Goal: Information Seeking & Learning: Obtain resource

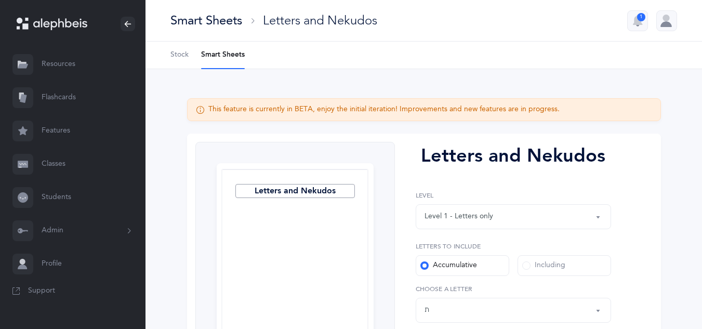
select select "4"
select select "27"
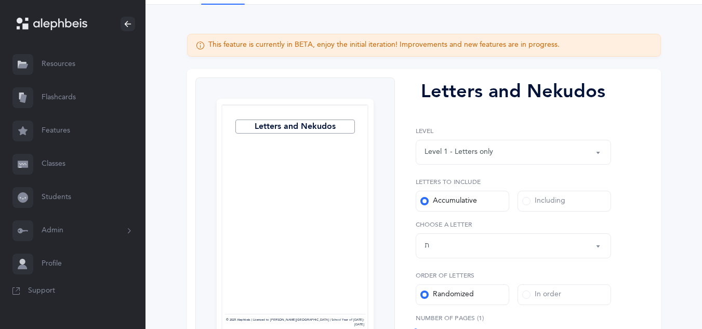
click at [62, 69] on link "Resources" at bounding box center [72, 64] width 145 height 33
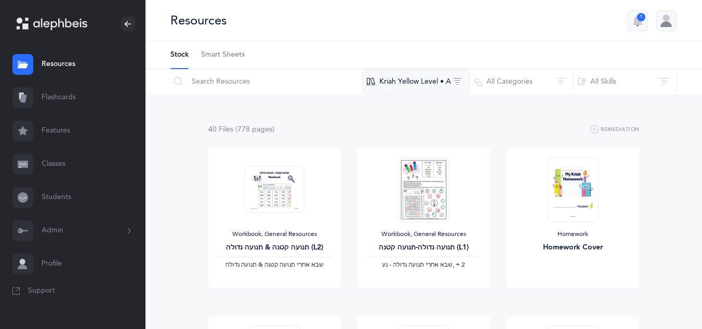
click at [433, 85] on button "Kriah Yellow Level • A" at bounding box center [416, 81] width 108 height 25
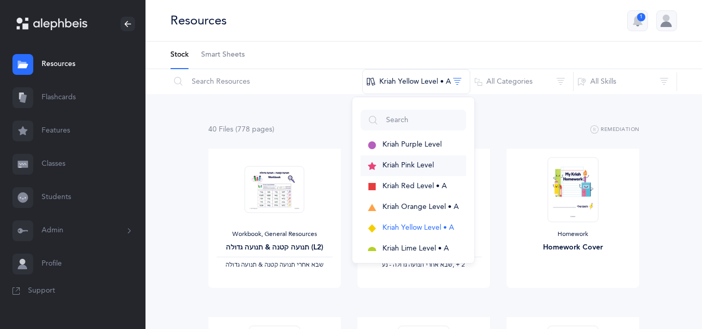
click at [415, 164] on span "Kriah Pink Level" at bounding box center [407, 165] width 51 height 8
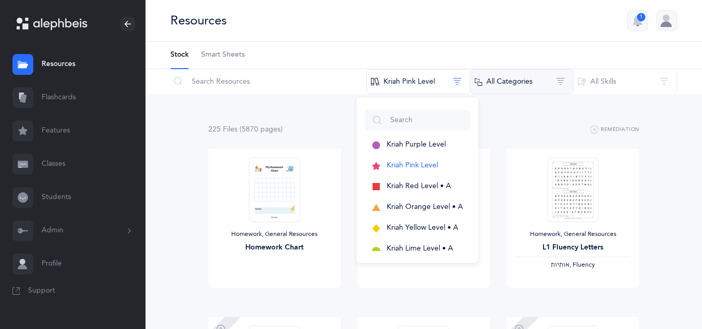
click at [506, 79] on button "All Categories" at bounding box center [521, 81] width 104 height 25
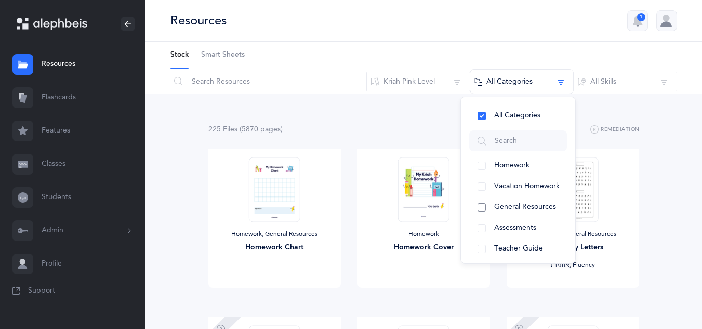
click at [481, 207] on button "General Resources" at bounding box center [518, 207] width 98 height 21
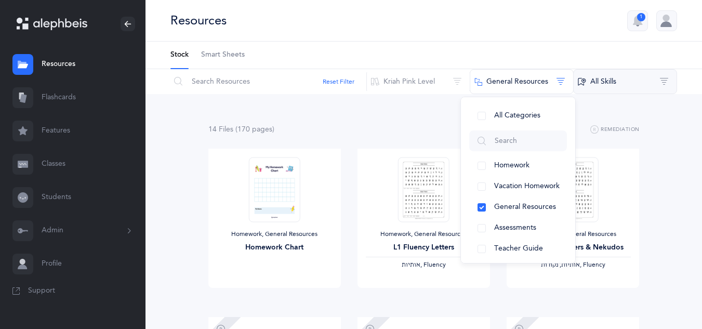
click at [606, 82] on button "All Skills" at bounding box center [625, 81] width 104 height 25
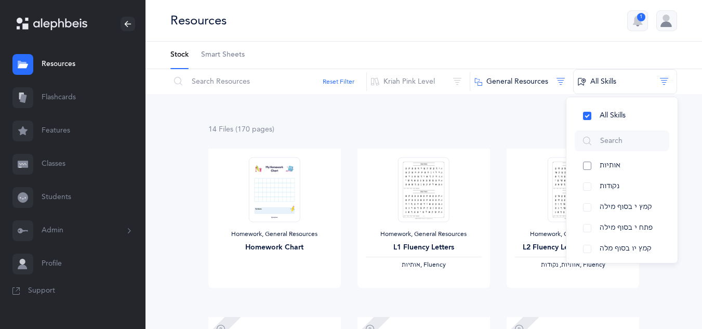
click at [587, 163] on button "אותיות" at bounding box center [621, 165] width 95 height 21
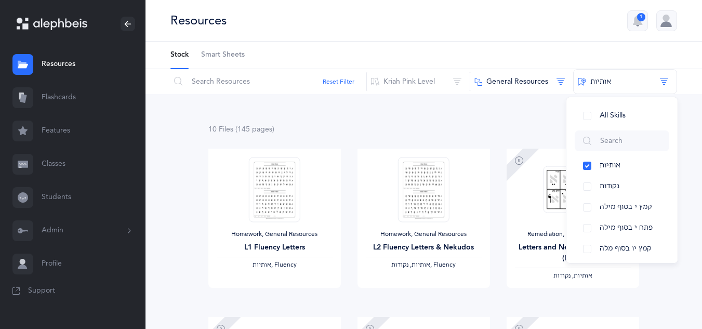
click at [694, 87] on div "Reset Filter Kriah Pink Level Kriah Purple Level Kriah Pink Level Kriah Red Lev…" at bounding box center [423, 81] width 556 height 25
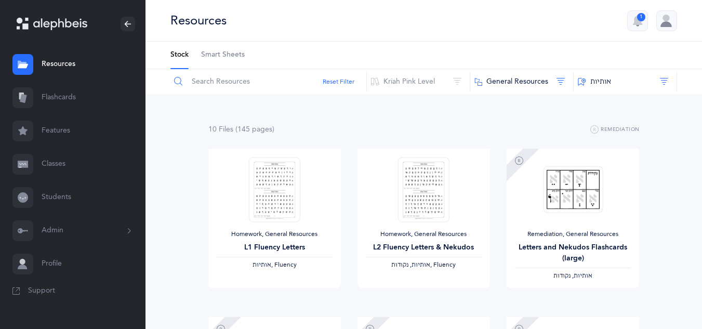
click at [258, 85] on input "text" at bounding box center [268, 81] width 197 height 25
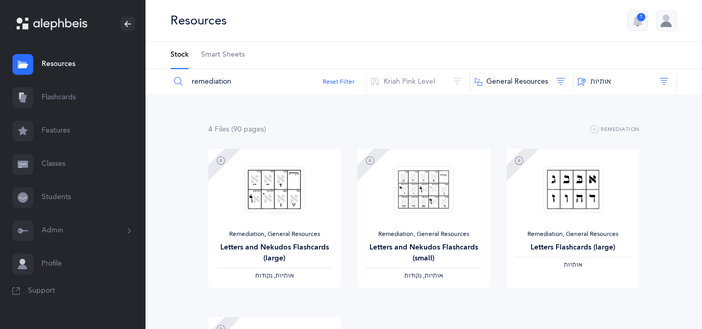
type input "remediation"
click at [574, 299] on span "View" at bounding box center [573, 297] width 17 height 9
click at [406, 86] on button "Kriah Pink Level" at bounding box center [418, 81] width 104 height 25
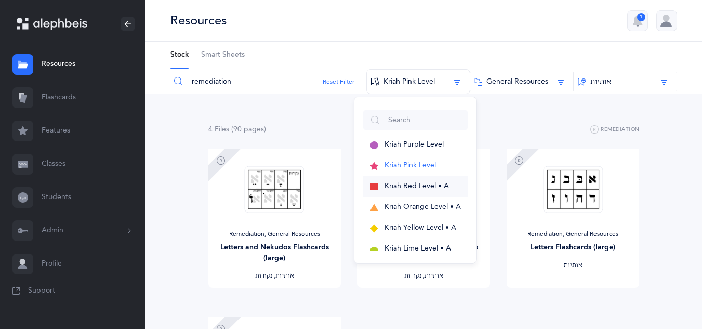
click at [408, 186] on span "Kriah Red Level • A" at bounding box center [416, 186] width 64 height 8
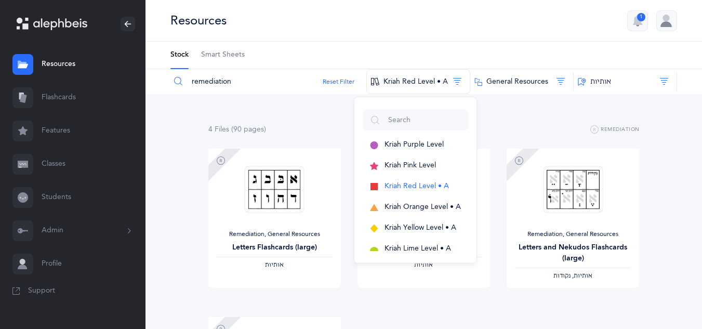
click at [673, 281] on div "4 File s (90 page s ) Remediation Remediation, General Resources Letters Flashc…" at bounding box center [423, 310] width 556 height 433
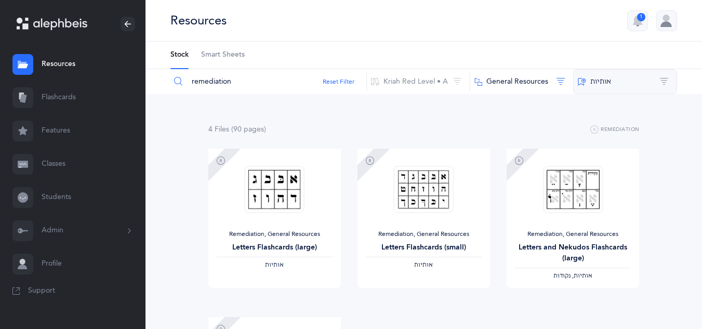
click at [599, 83] on button "‫אותיות‬" at bounding box center [625, 81] width 104 height 25
click at [521, 78] on button "General Resources" at bounding box center [521, 81] width 104 height 25
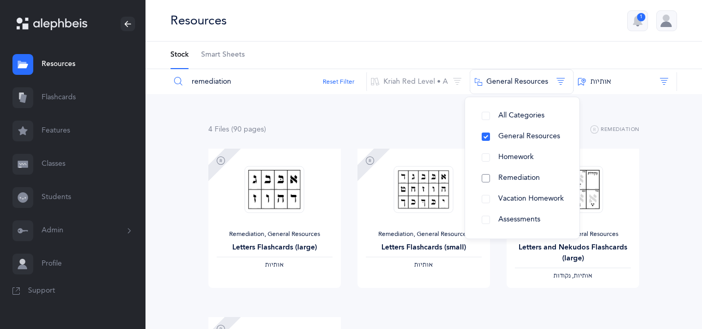
click at [485, 181] on button "Remediation" at bounding box center [522, 178] width 98 height 21
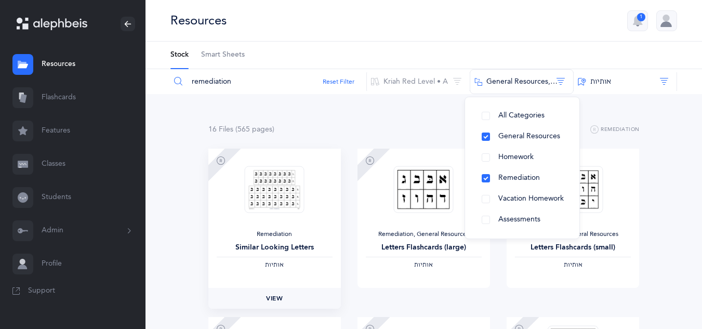
click at [277, 295] on span "View" at bounding box center [274, 297] width 17 height 9
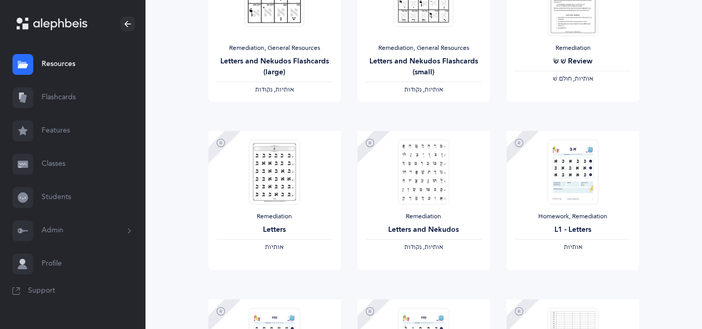
scroll to position [368, 0]
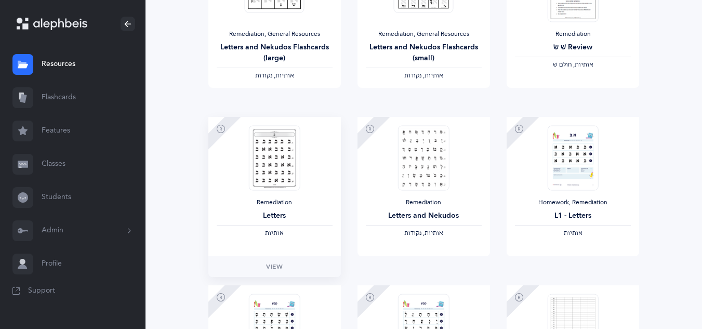
click at [272, 234] on span "‫אותיות‬" at bounding box center [274, 232] width 19 height 7
click at [273, 267] on span "View" at bounding box center [274, 266] width 17 height 9
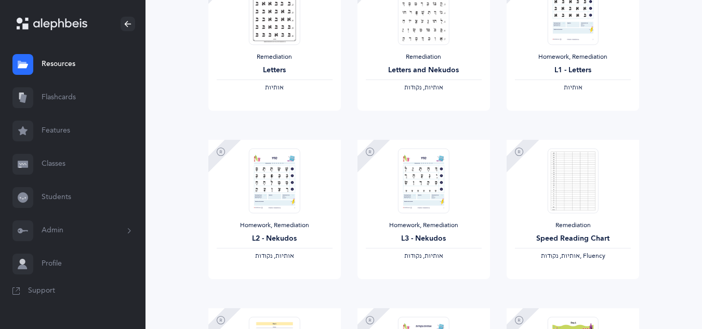
scroll to position [534, 0]
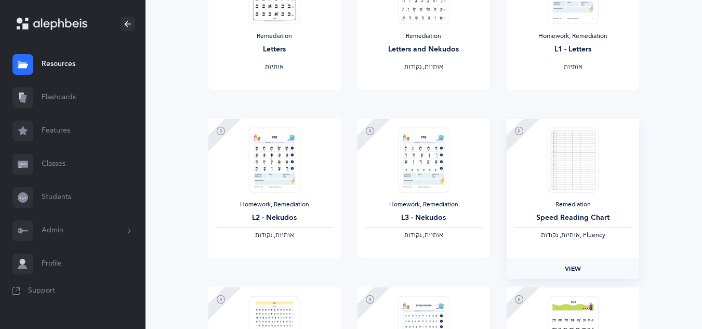
click at [571, 270] on span "View" at bounding box center [573, 268] width 17 height 9
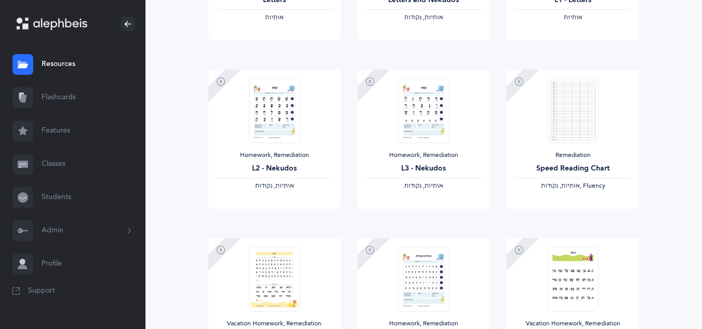
scroll to position [0, 0]
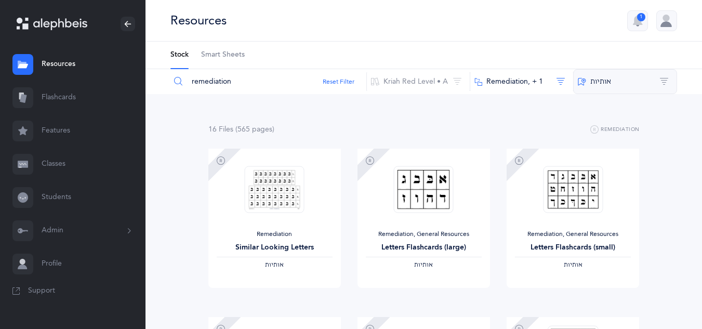
click at [596, 85] on button "‫אותיות‬" at bounding box center [625, 81] width 104 height 25
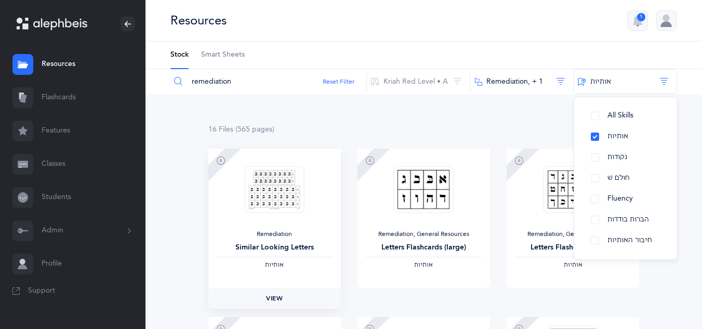
click at [277, 298] on span "View" at bounding box center [274, 297] width 17 height 9
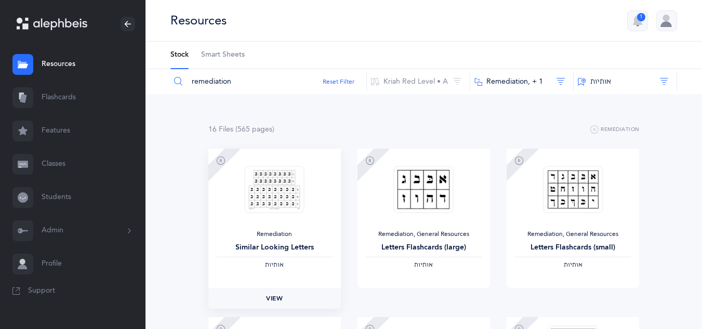
click at [283, 303] on span "View" at bounding box center [274, 297] width 17 height 9
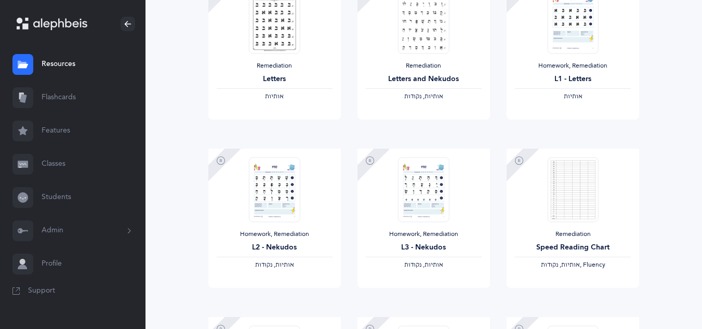
scroll to position [503, 0]
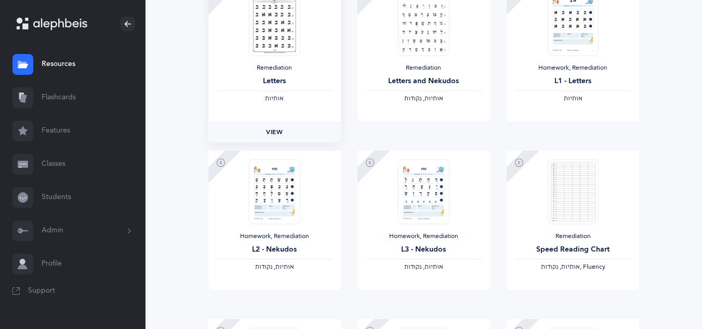
click at [277, 136] on span "View" at bounding box center [274, 131] width 17 height 9
click at [76, 137] on link "Features" at bounding box center [72, 130] width 145 height 33
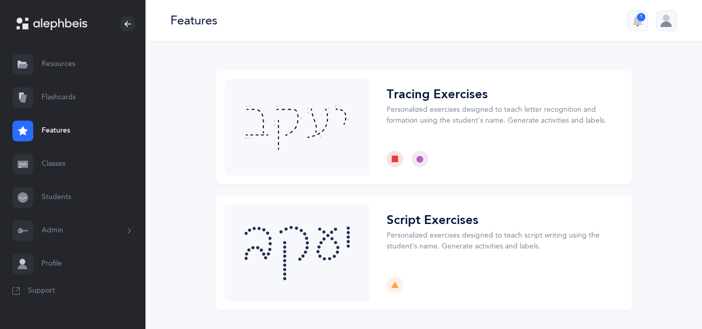
scroll to position [35, 0]
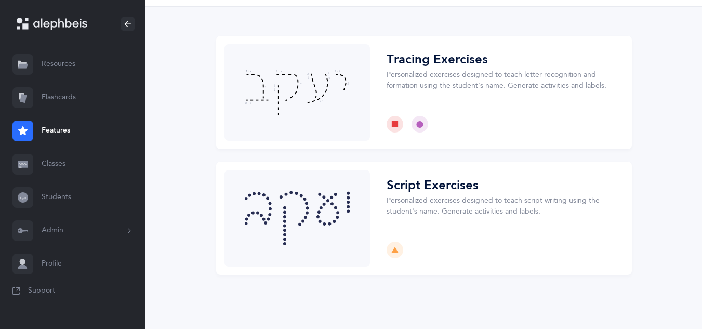
click at [67, 69] on link "Resources" at bounding box center [72, 64] width 145 height 33
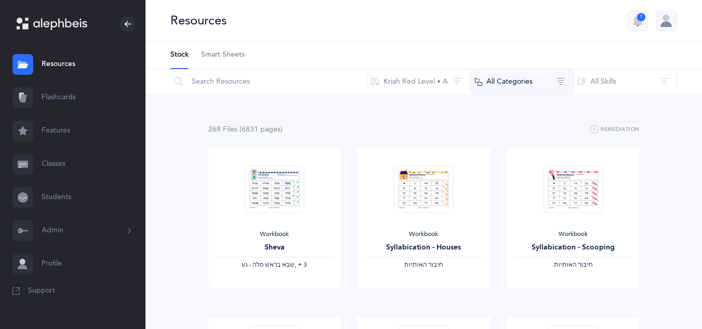
click at [535, 84] on button "All Categories" at bounding box center [521, 81] width 104 height 25
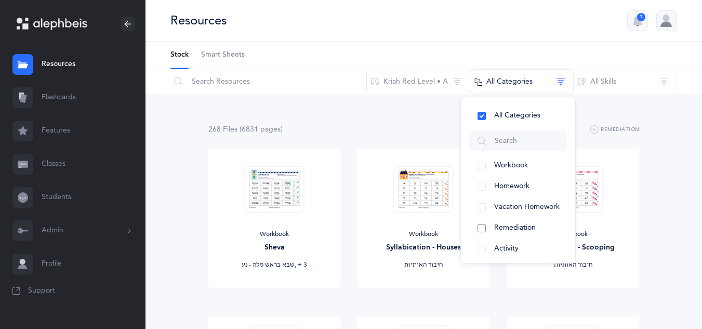
click at [480, 228] on button "Remediation" at bounding box center [518, 228] width 98 height 21
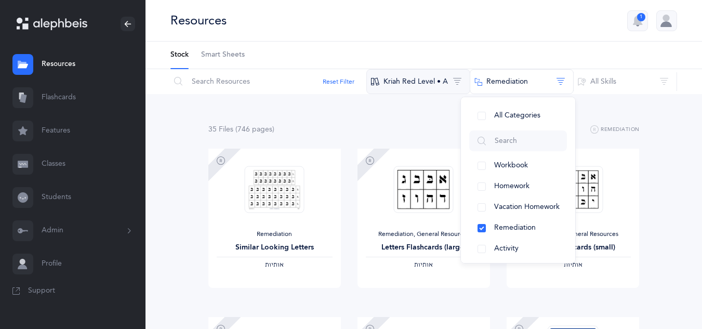
click at [415, 85] on button "Kriah Red Level • A" at bounding box center [418, 81] width 104 height 25
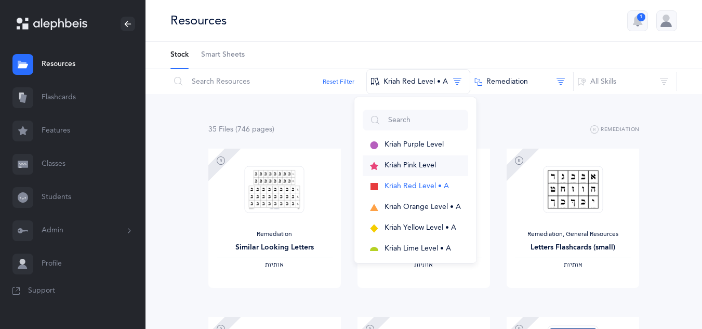
click at [401, 164] on span "Kriah Pink Level" at bounding box center [409, 165] width 51 height 8
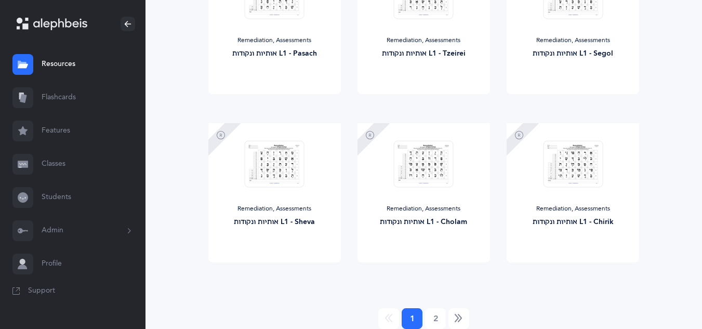
scroll to position [908, 0]
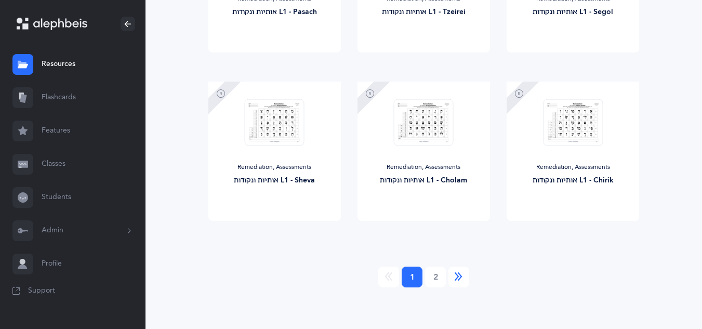
click at [456, 273] on icon "Next" at bounding box center [458, 277] width 8 height 10
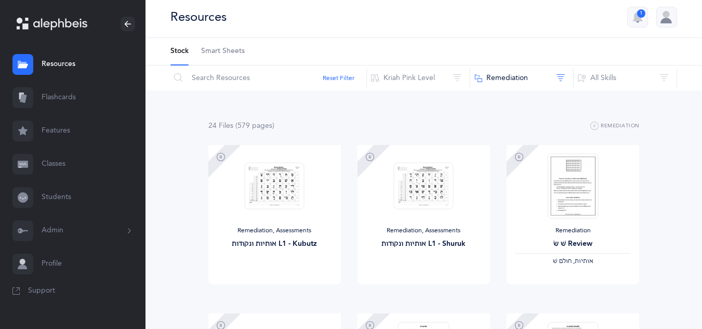
scroll to position [0, 0]
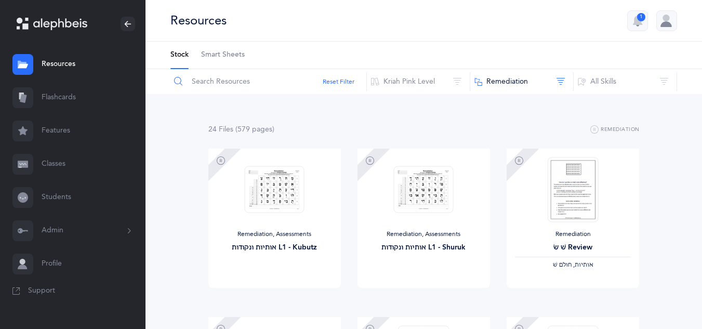
click at [214, 83] on input "text" at bounding box center [268, 81] width 197 height 25
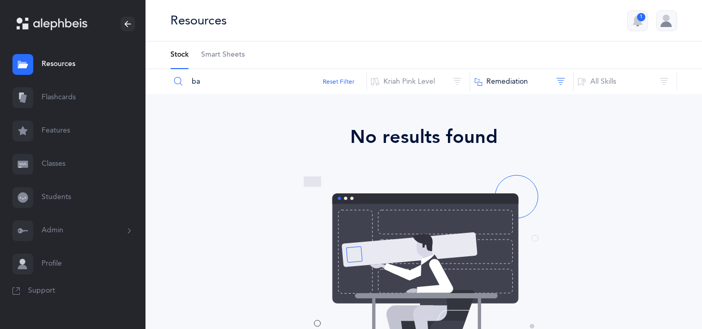
type input "b"
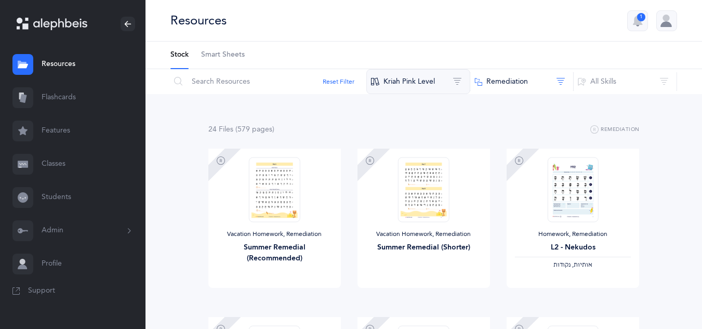
click at [404, 83] on button "Kriah Pink Level" at bounding box center [418, 81] width 104 height 25
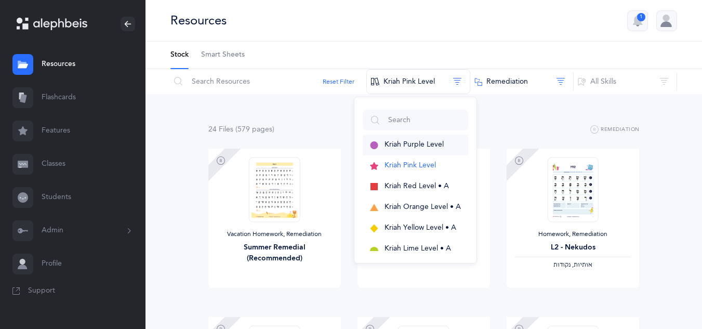
click at [397, 144] on span "Kriah Purple Level" at bounding box center [413, 144] width 59 height 8
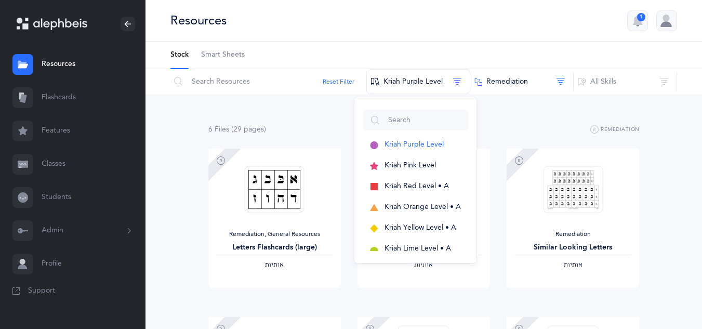
click at [674, 180] on div "6 File s (29 page s ) Remediation Remediation, General Resources Letters Flashc…" at bounding box center [423, 310] width 556 height 433
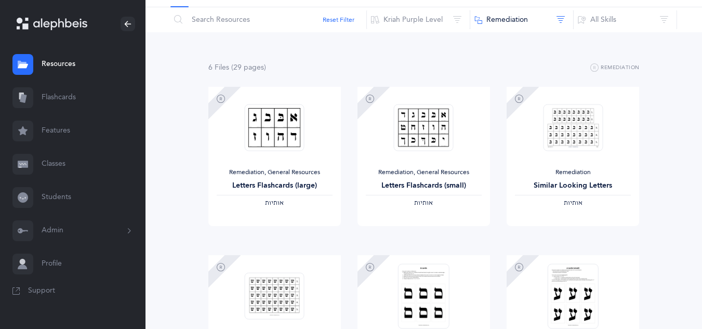
scroll to position [60, 0]
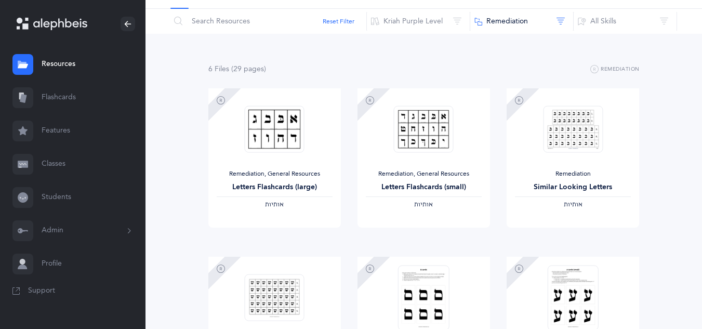
click at [62, 99] on link "Flashcards" at bounding box center [72, 97] width 145 height 33
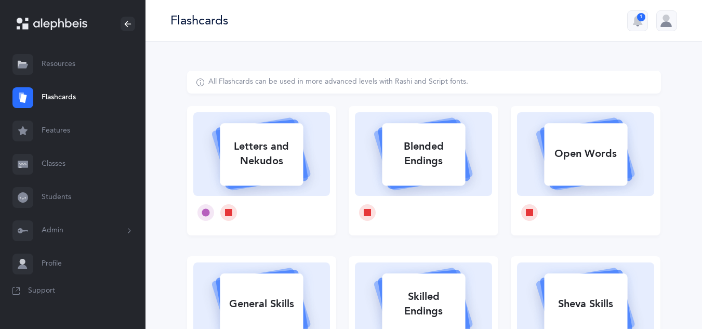
click at [59, 66] on link "Resources" at bounding box center [72, 64] width 145 height 33
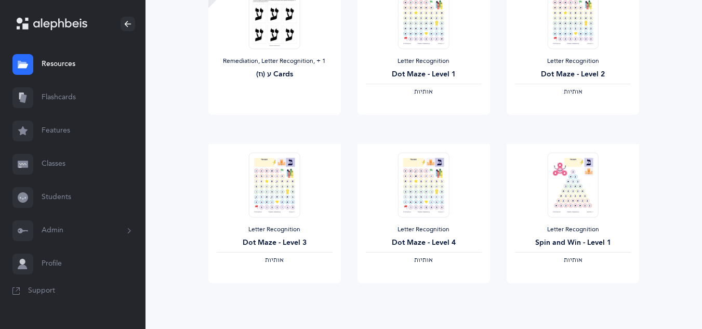
scroll to position [908, 0]
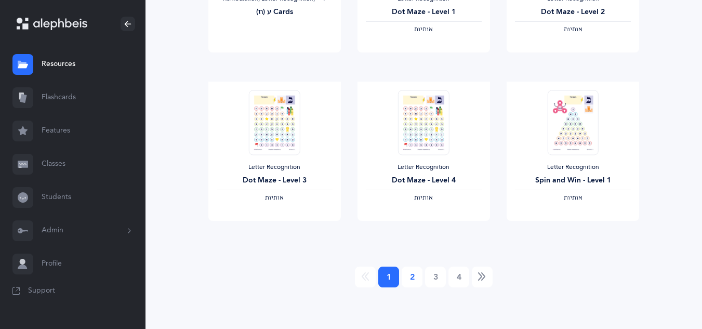
click at [411, 280] on link "2" at bounding box center [411, 276] width 21 height 21
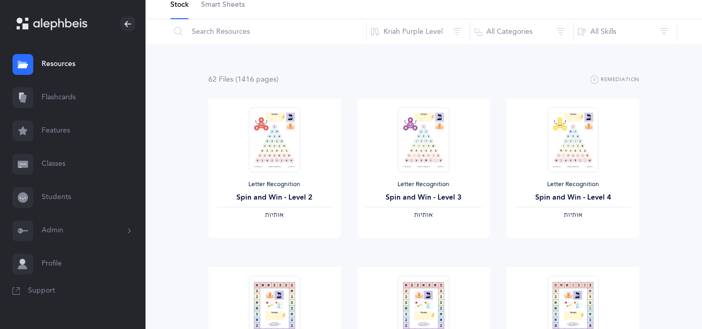
scroll to position [0, 0]
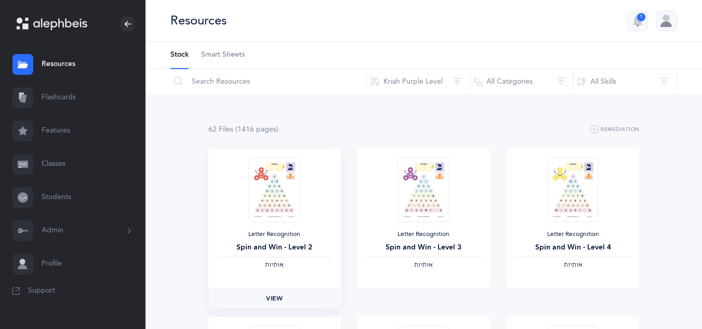
click at [274, 300] on span "View" at bounding box center [274, 297] width 17 height 9
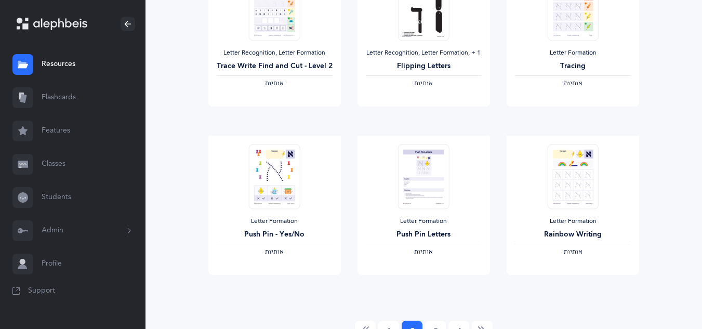
scroll to position [908, 0]
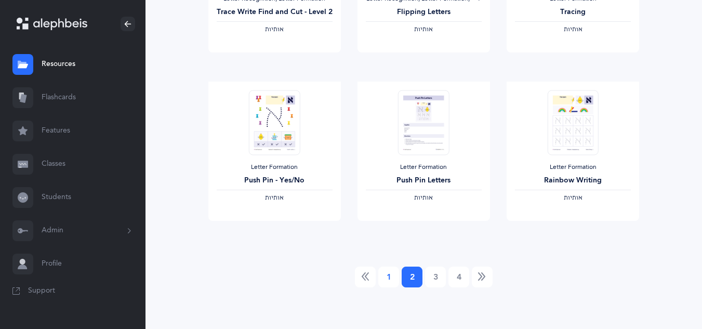
click at [385, 277] on link "1" at bounding box center [388, 276] width 21 height 21
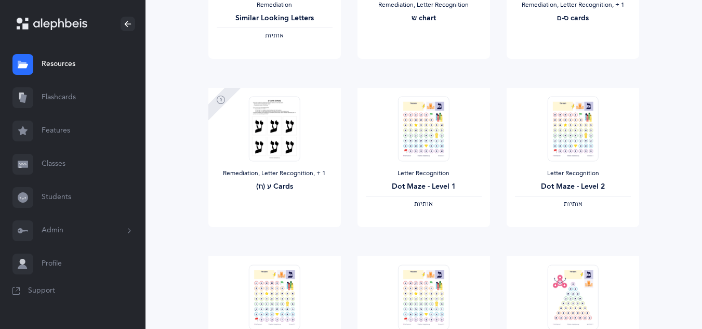
scroll to position [755, 0]
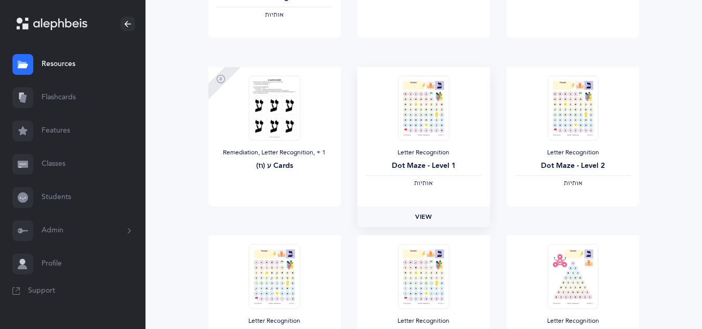
click at [423, 214] on span "View" at bounding box center [423, 216] width 17 height 9
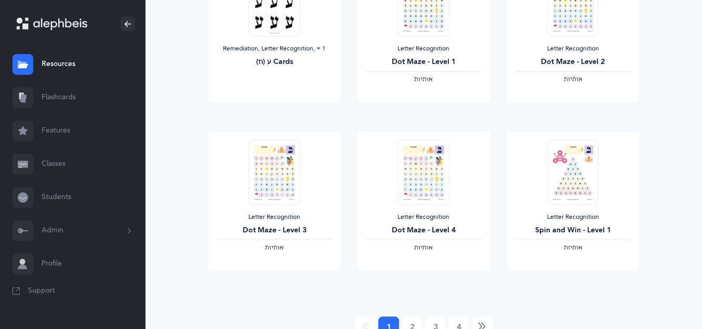
scroll to position [908, 0]
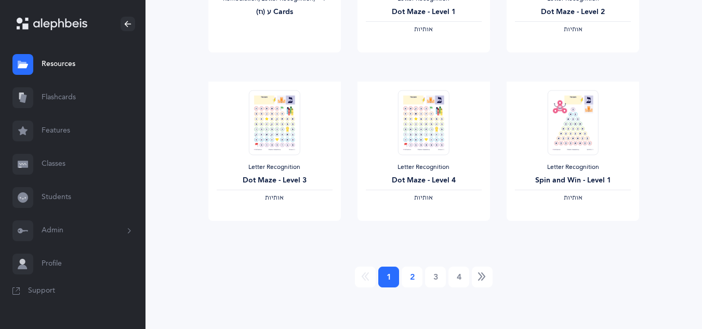
click at [412, 279] on link "2" at bounding box center [411, 276] width 21 height 21
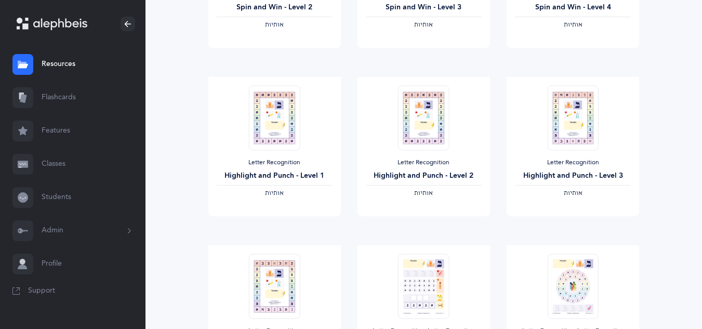
scroll to position [249, 0]
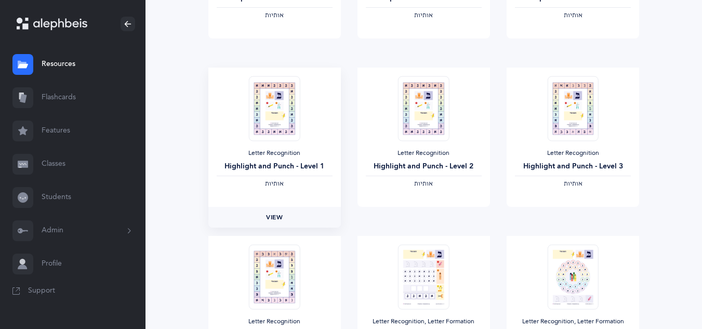
click at [271, 216] on span "View" at bounding box center [274, 216] width 17 height 9
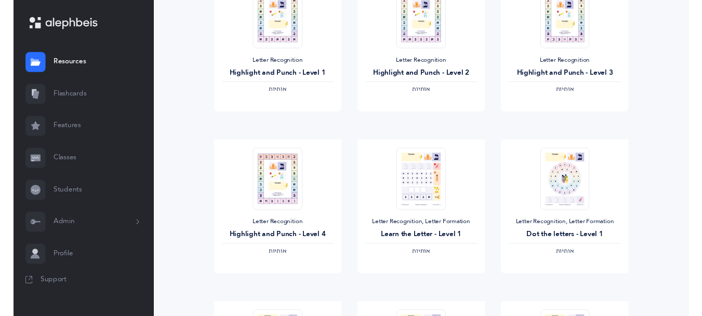
scroll to position [353, 0]
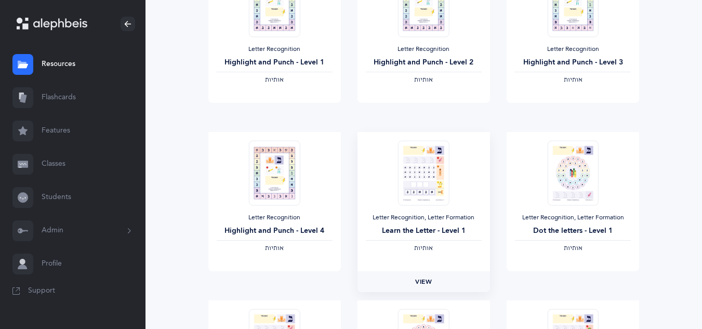
click at [423, 282] on span "View" at bounding box center [423, 281] width 17 height 9
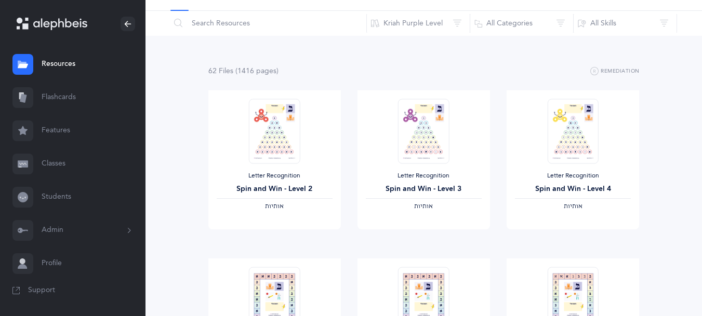
scroll to position [0, 0]
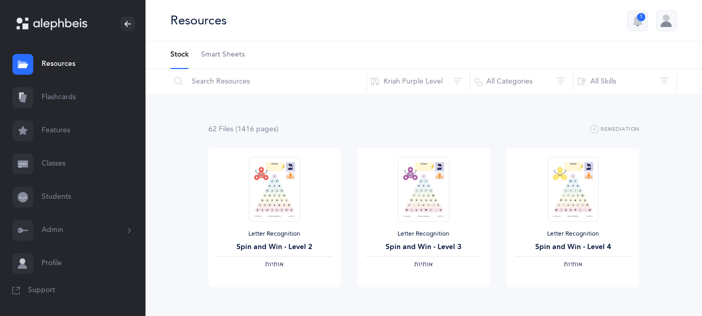
click at [52, 267] on link "Profile" at bounding box center [72, 263] width 145 height 33
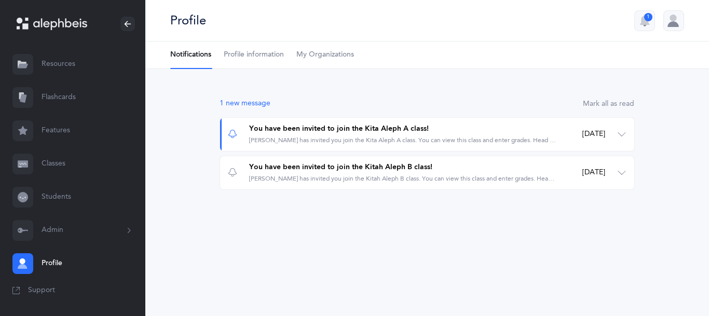
click at [263, 58] on span "Profile information" at bounding box center [254, 55] width 60 height 10
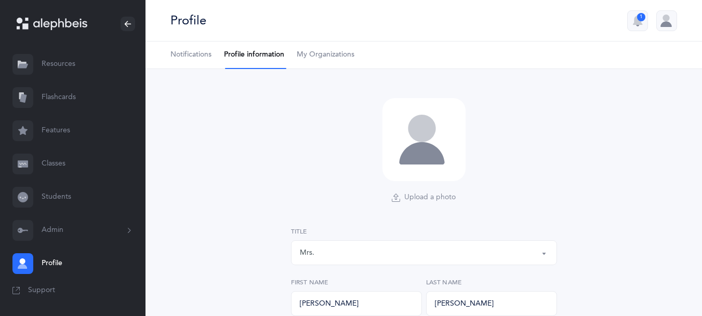
click at [665, 29] on div at bounding box center [666, 20] width 21 height 21
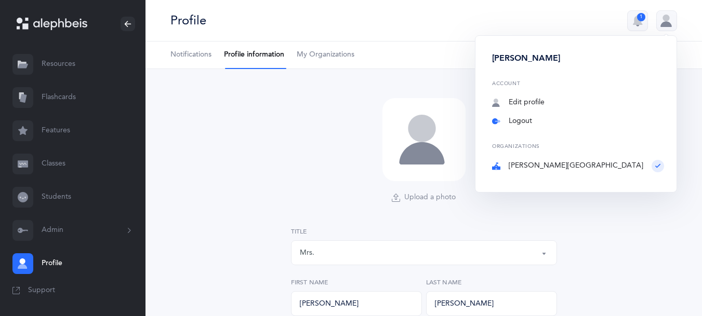
click at [492, 120] on link "Logout" at bounding box center [578, 121] width 172 height 10
